Goal: Task Accomplishment & Management: Complete application form

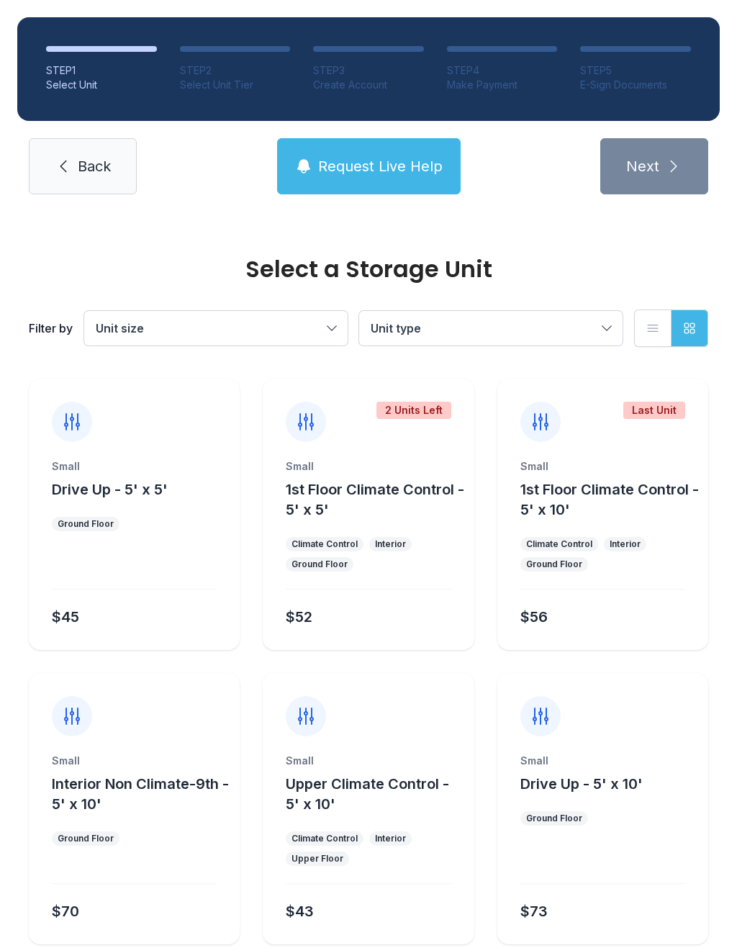
click at [397, 169] on span "Request Live Help" at bounding box center [380, 166] width 125 height 20
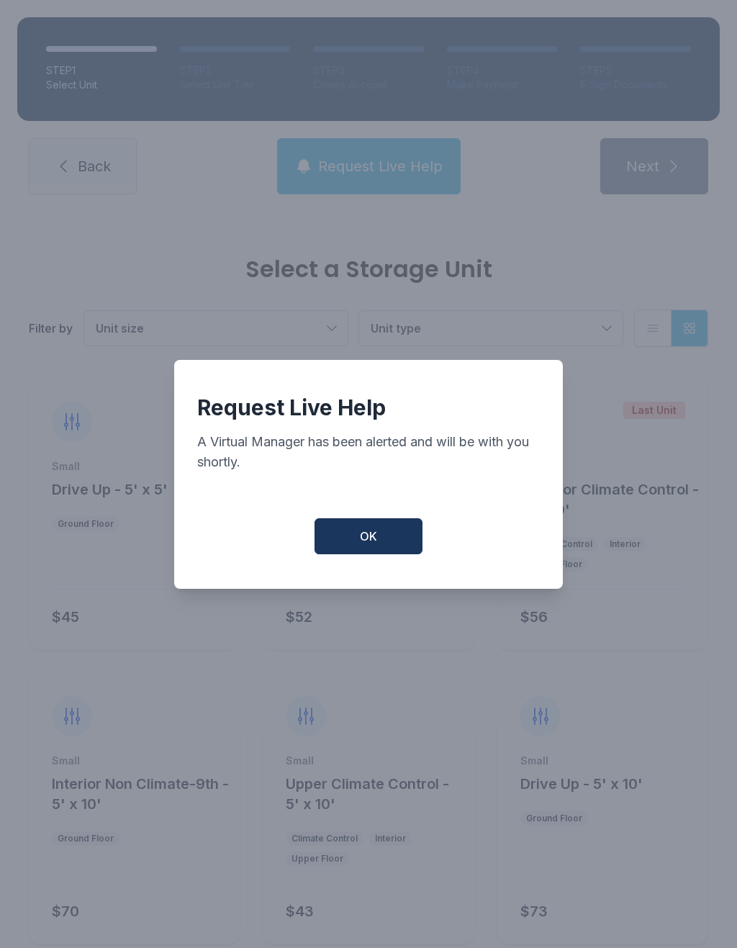
click at [385, 543] on button "OK" at bounding box center [369, 537] width 108 height 36
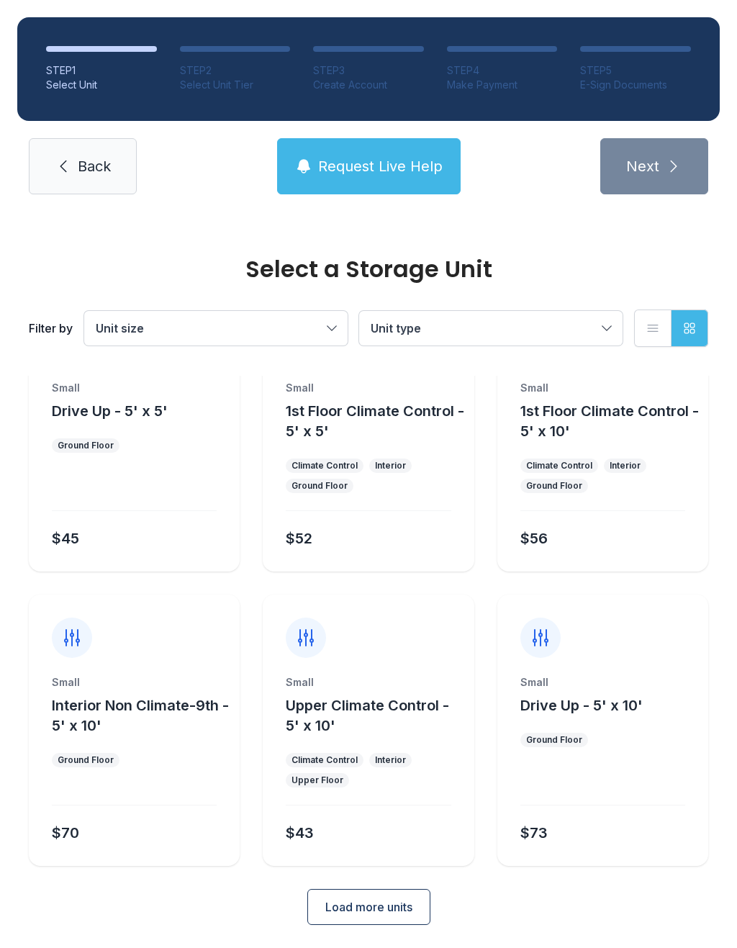
scroll to position [78, 0]
click at [374, 907] on span "Load more units" at bounding box center [369, 907] width 87 height 17
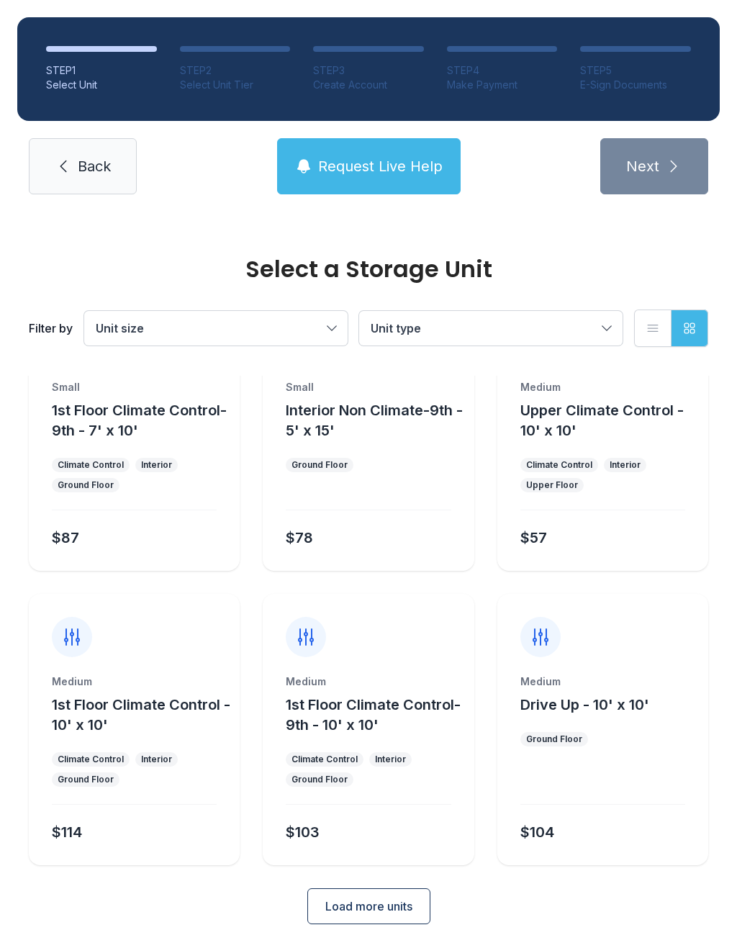
scroll to position [667, 0]
click at [76, 173] on link "Back" at bounding box center [83, 166] width 108 height 56
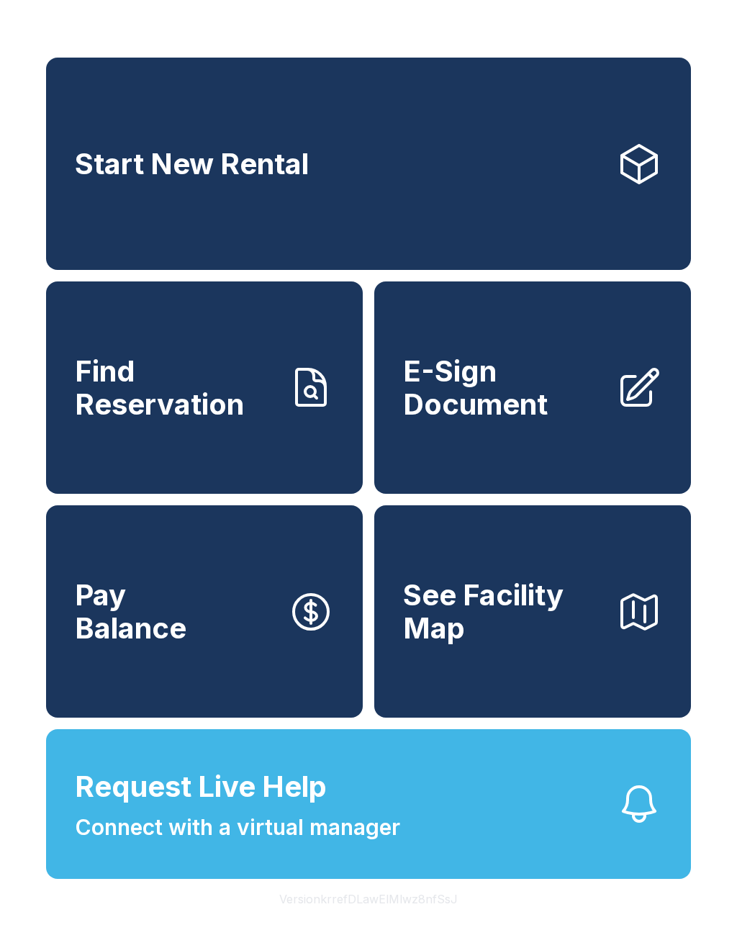
click at [474, 413] on span "E-Sign Document" at bounding box center [504, 388] width 202 height 66
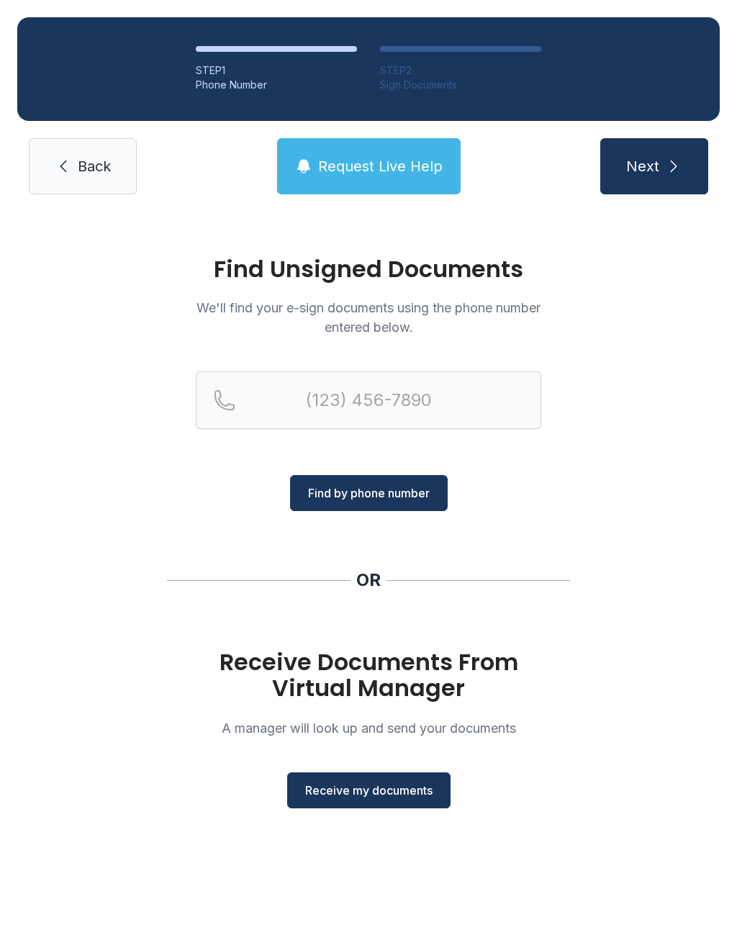
click at [389, 790] on span "Receive my documents" at bounding box center [368, 790] width 127 height 17
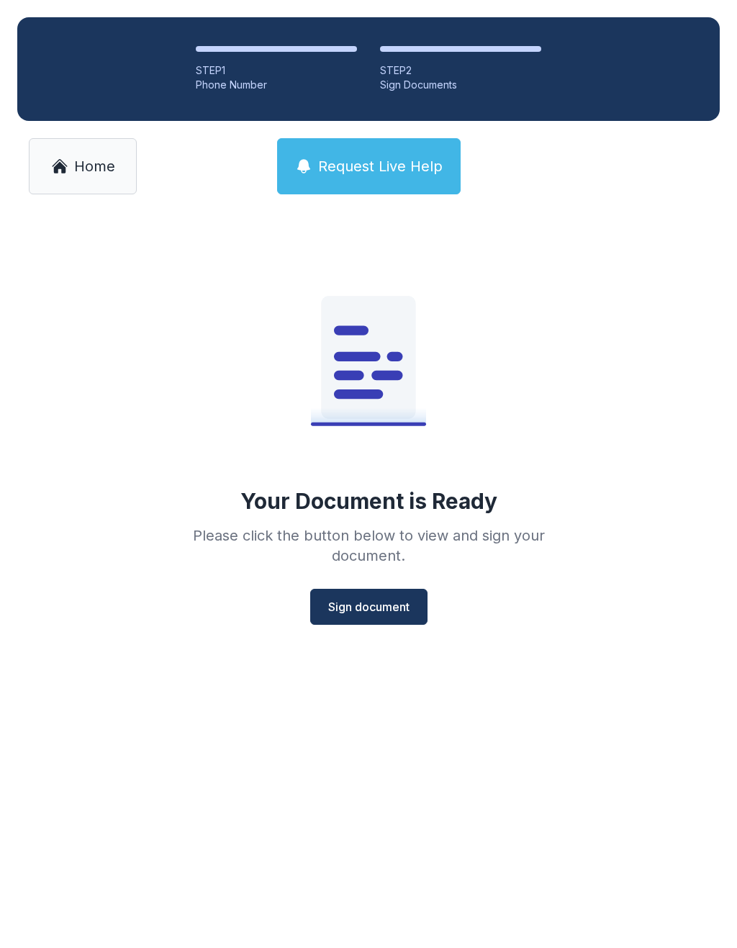
click at [382, 607] on span "Sign document" at bounding box center [368, 606] width 81 height 17
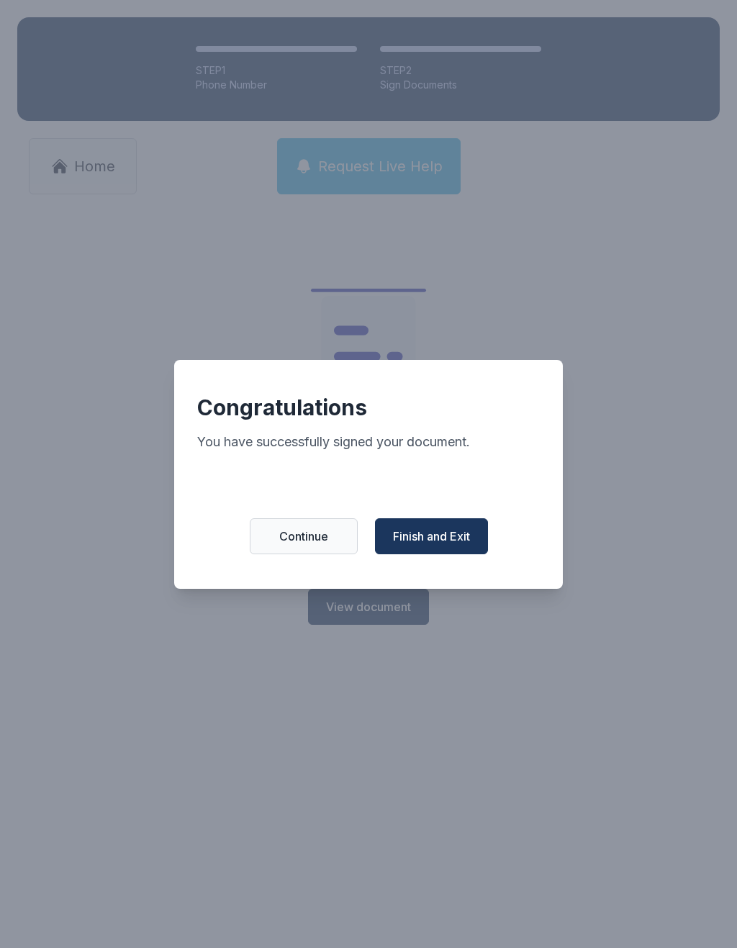
click at [444, 540] on span "Finish and Exit" at bounding box center [431, 536] width 77 height 17
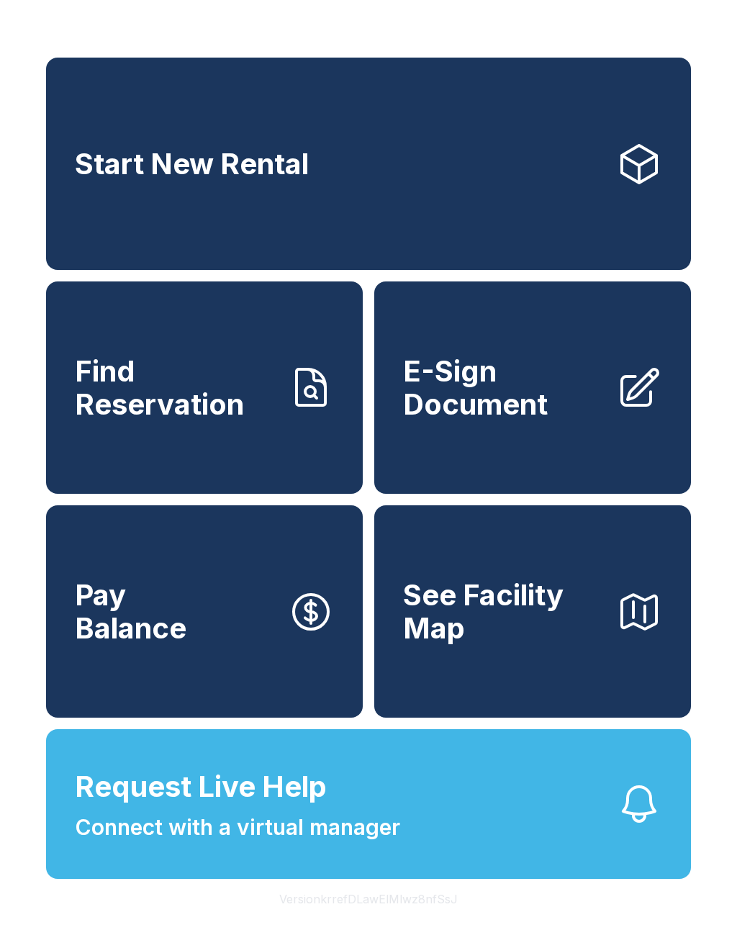
click at [503, 402] on span "E-Sign Document" at bounding box center [504, 388] width 202 height 66
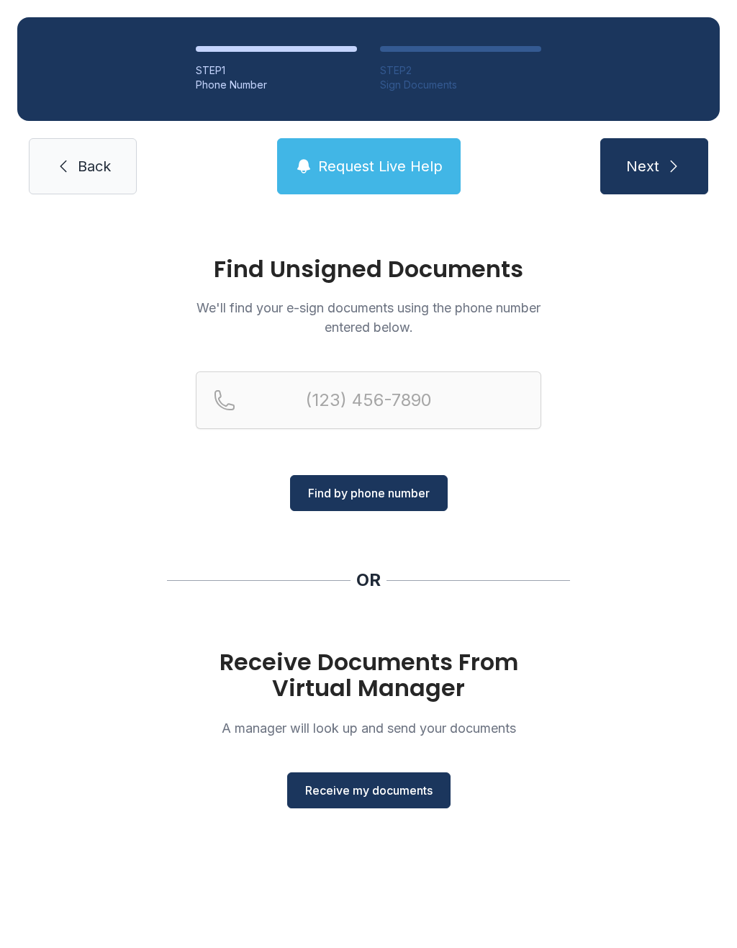
click at [404, 790] on span "Receive my documents" at bounding box center [368, 790] width 127 height 17
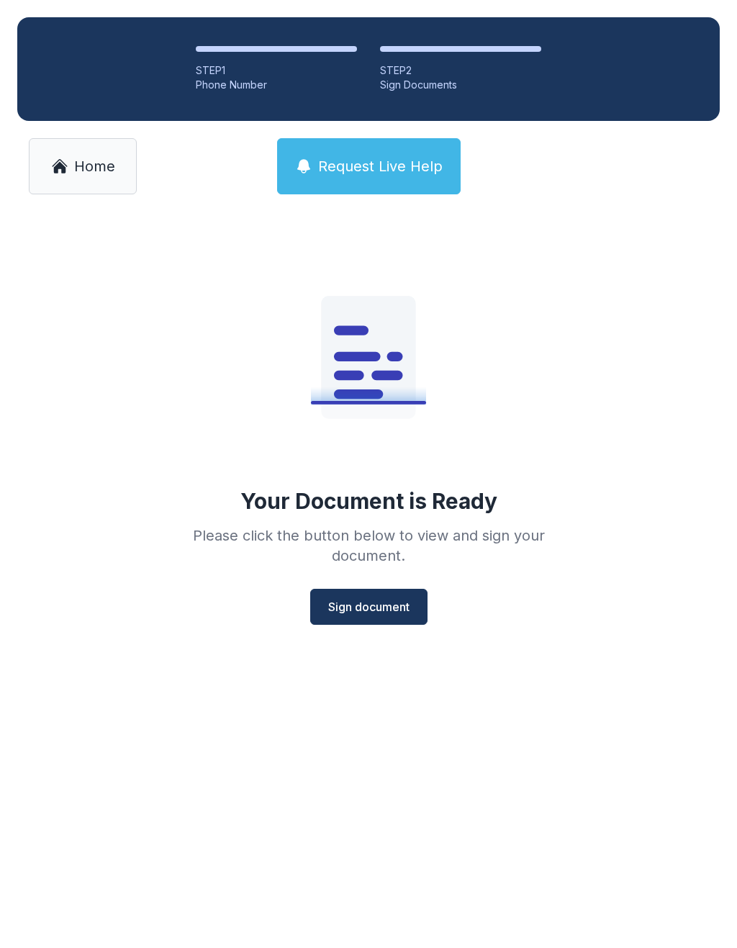
click at [379, 601] on span "Sign document" at bounding box center [368, 606] width 81 height 17
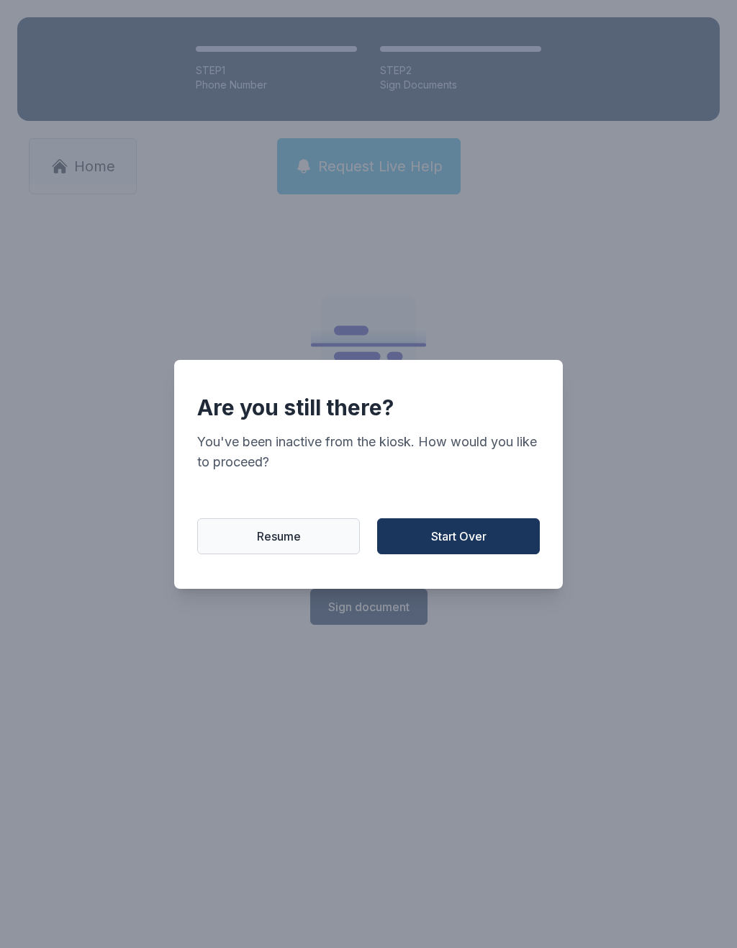
click at [272, 542] on span "Resume" at bounding box center [279, 536] width 44 height 17
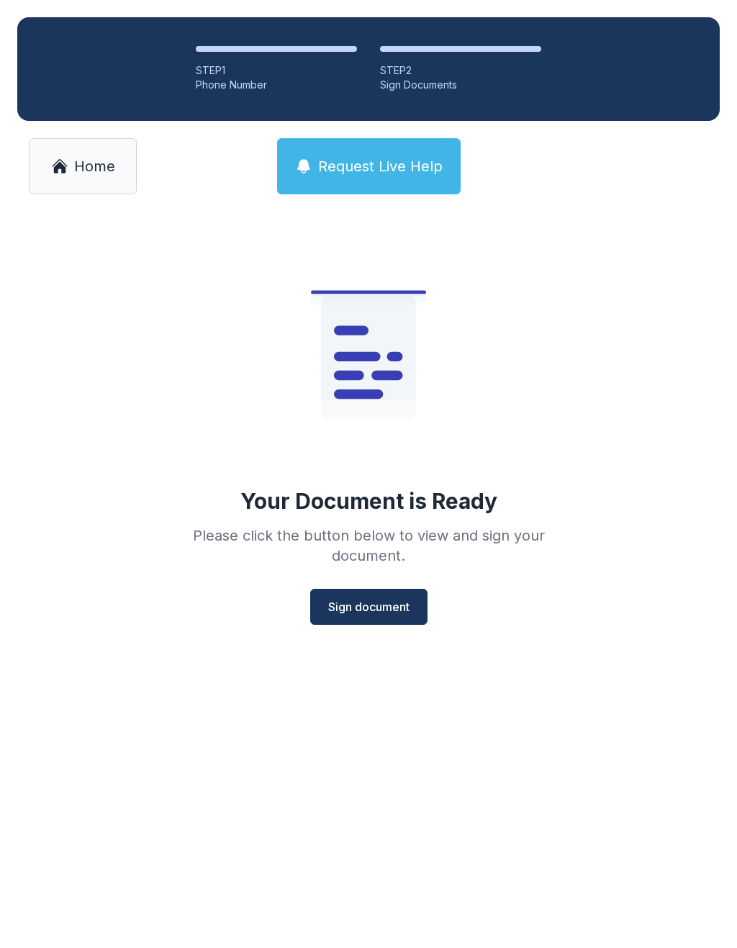
click at [374, 591] on button "Sign document" at bounding box center [368, 607] width 117 height 36
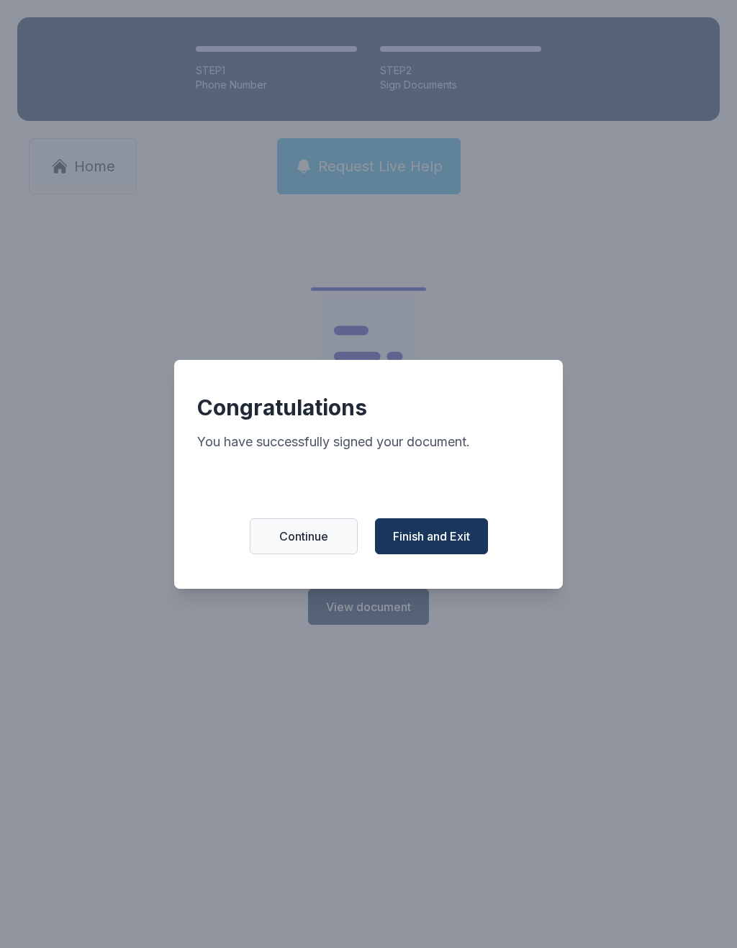
click at [426, 554] on button "Finish and Exit" at bounding box center [431, 537] width 113 height 36
